Goal: Navigation & Orientation: Find specific page/section

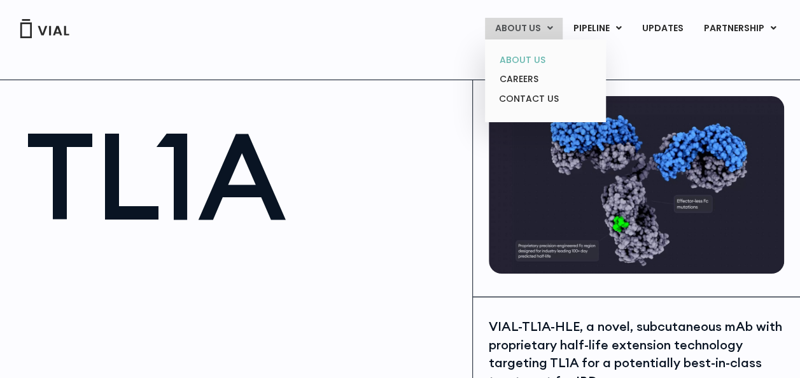
click at [513, 55] on link "ABOUT US" at bounding box center [544, 60] width 111 height 20
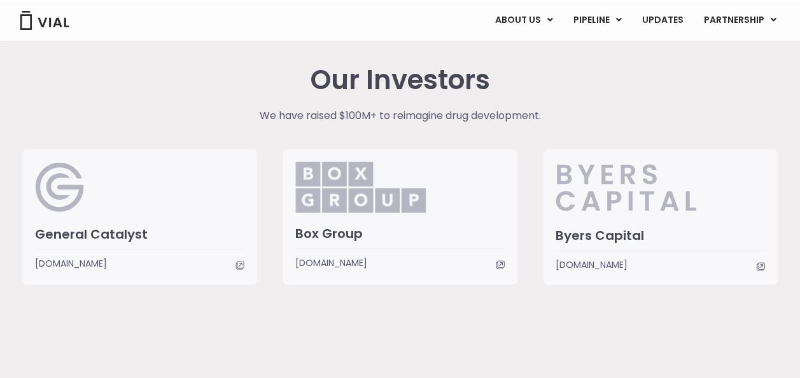
scroll to position [2995, 0]
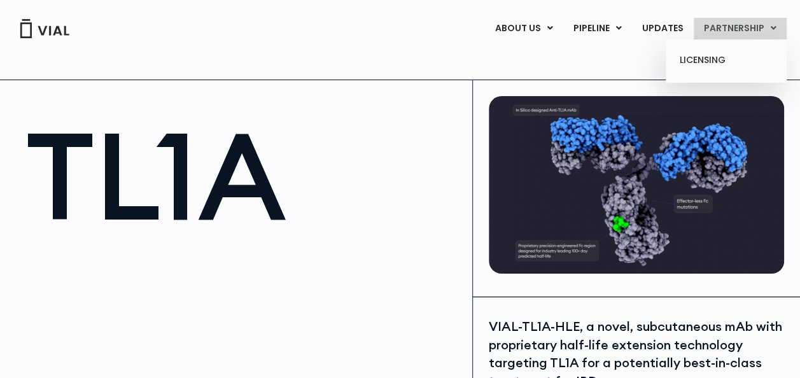
click at [728, 34] on link "PARTNERSHIP" at bounding box center [740, 29] width 93 height 22
click at [709, 59] on link "LICENSING" at bounding box center [725, 60] width 111 height 20
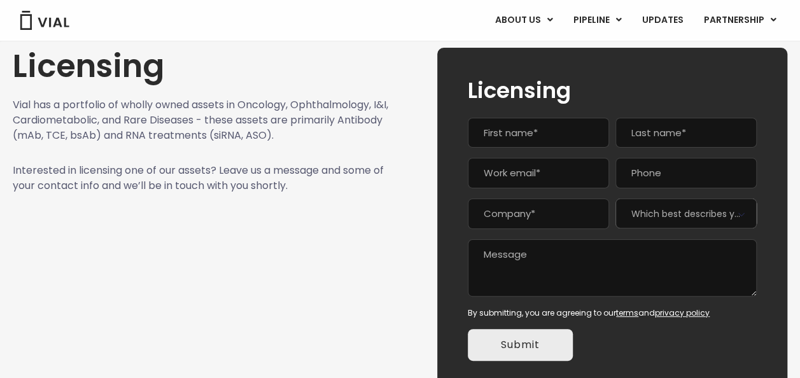
scroll to position [202, 0]
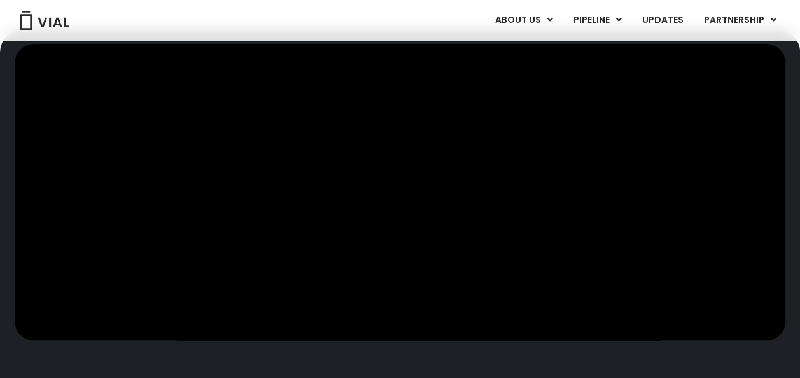
scroll to position [355, 0]
